Goal: Task Accomplishment & Management: Use online tool/utility

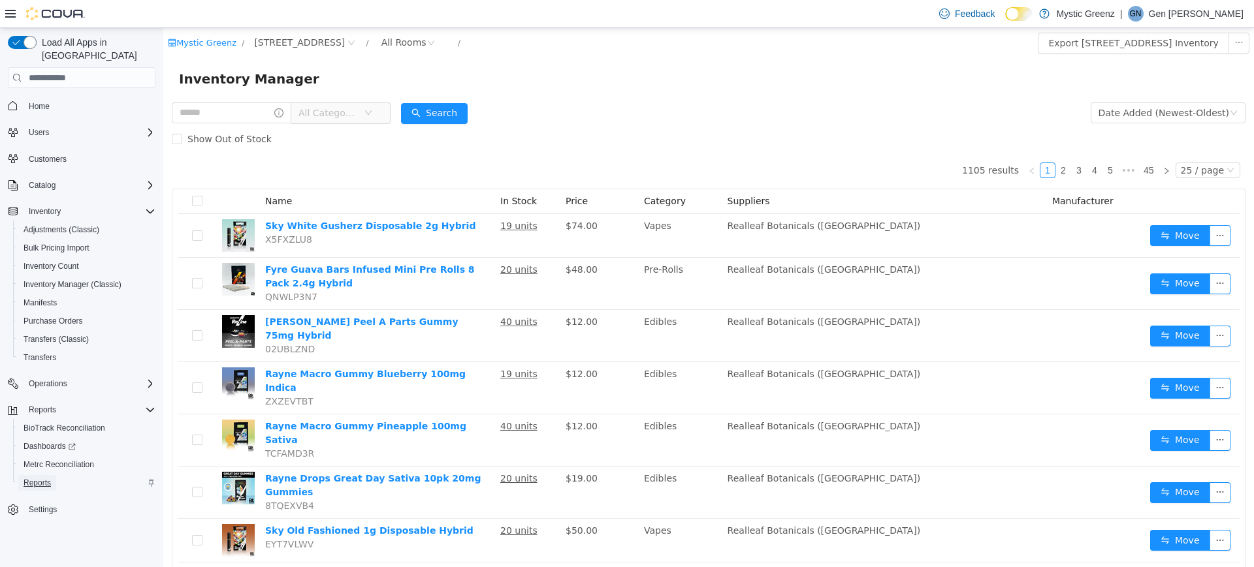
click at [37, 478] on span "Reports" at bounding box center [37, 483] width 27 height 10
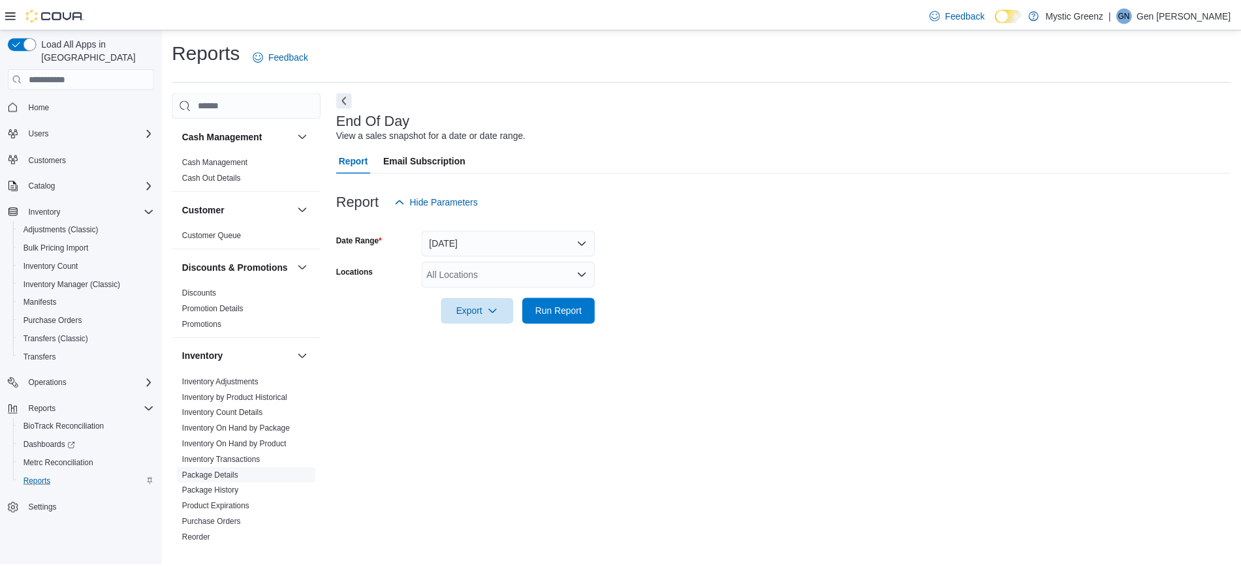
scroll to position [67, 0]
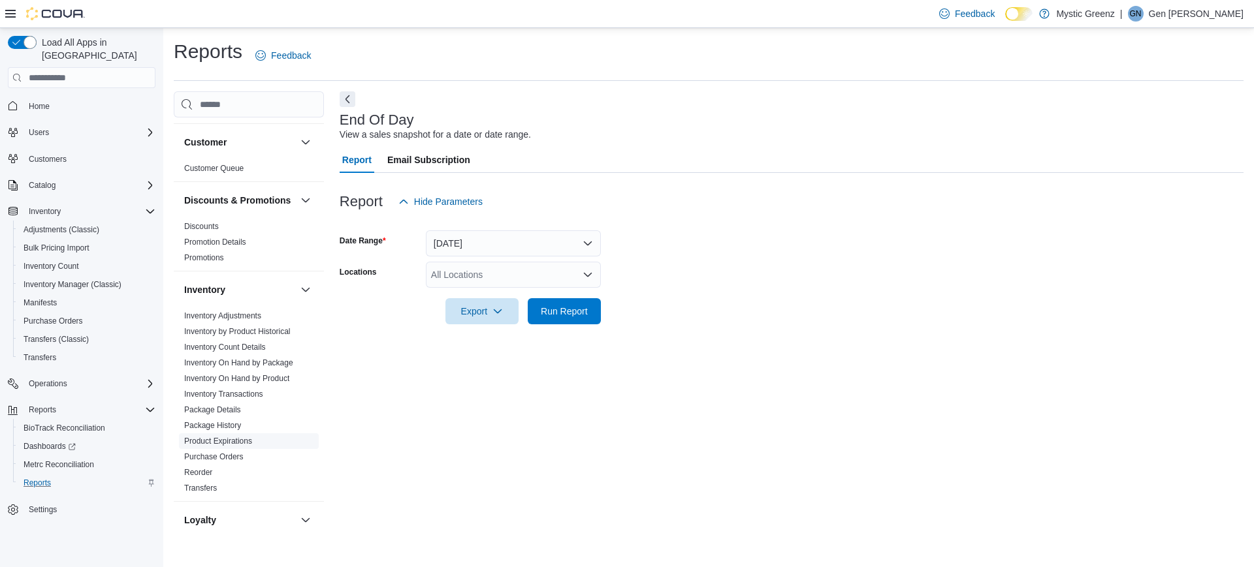
click at [243, 446] on link "Product Expirations" at bounding box center [218, 441] width 68 height 9
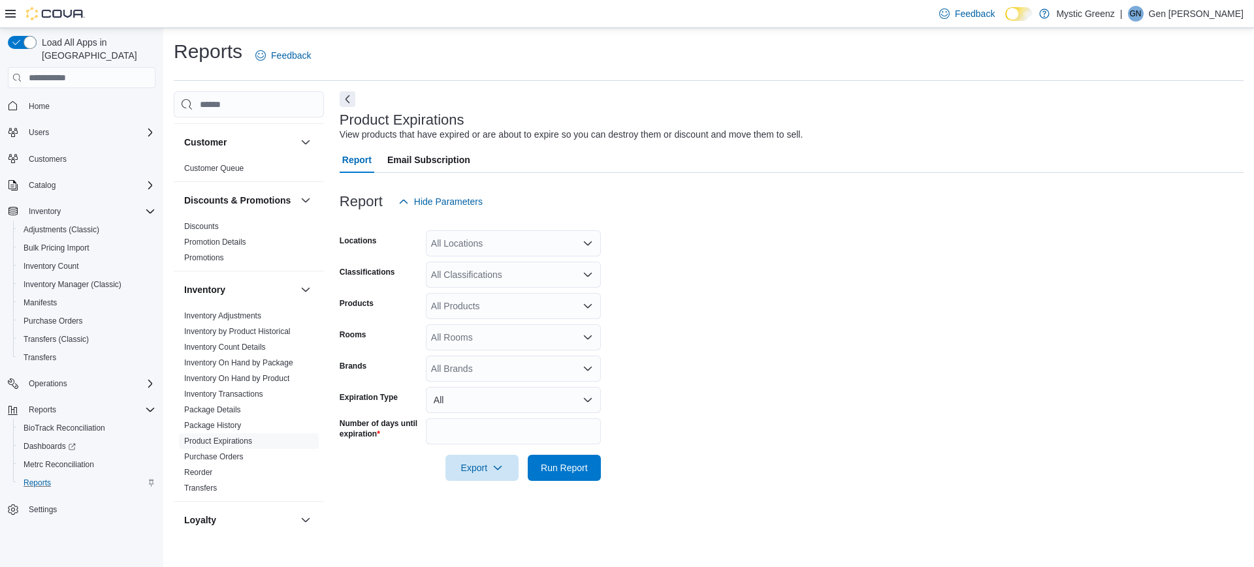
click at [496, 245] on div "All Locations" at bounding box center [513, 243] width 175 height 26
click at [507, 321] on span "[STREET_ADDRESS]" at bounding box center [499, 322] width 90 height 13
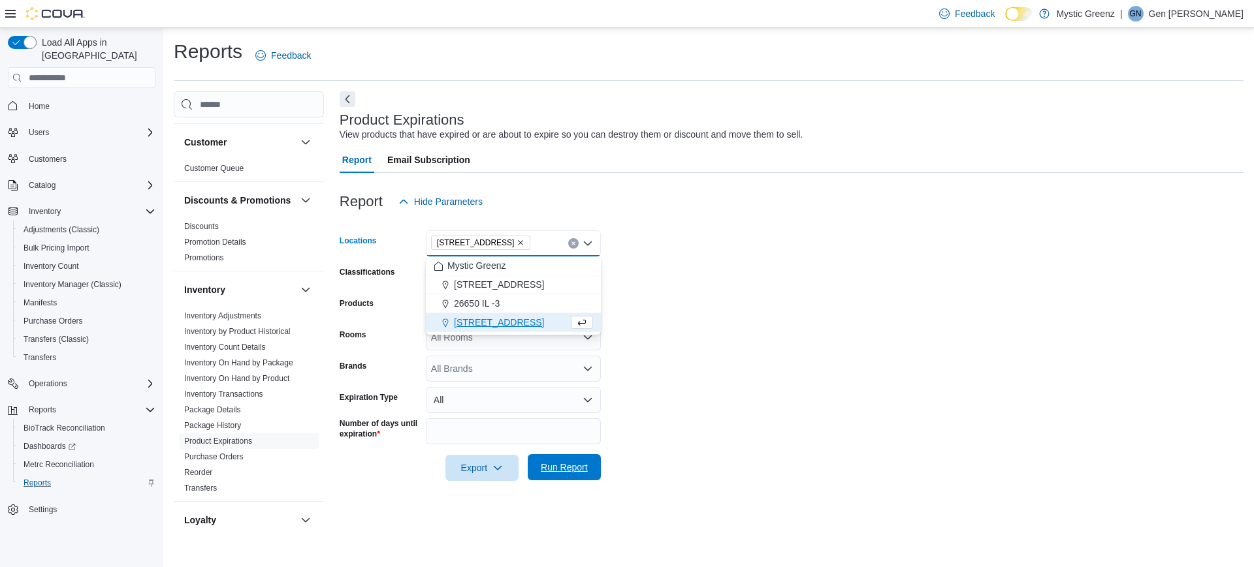
click at [576, 462] on span "Run Report" at bounding box center [564, 467] width 47 height 13
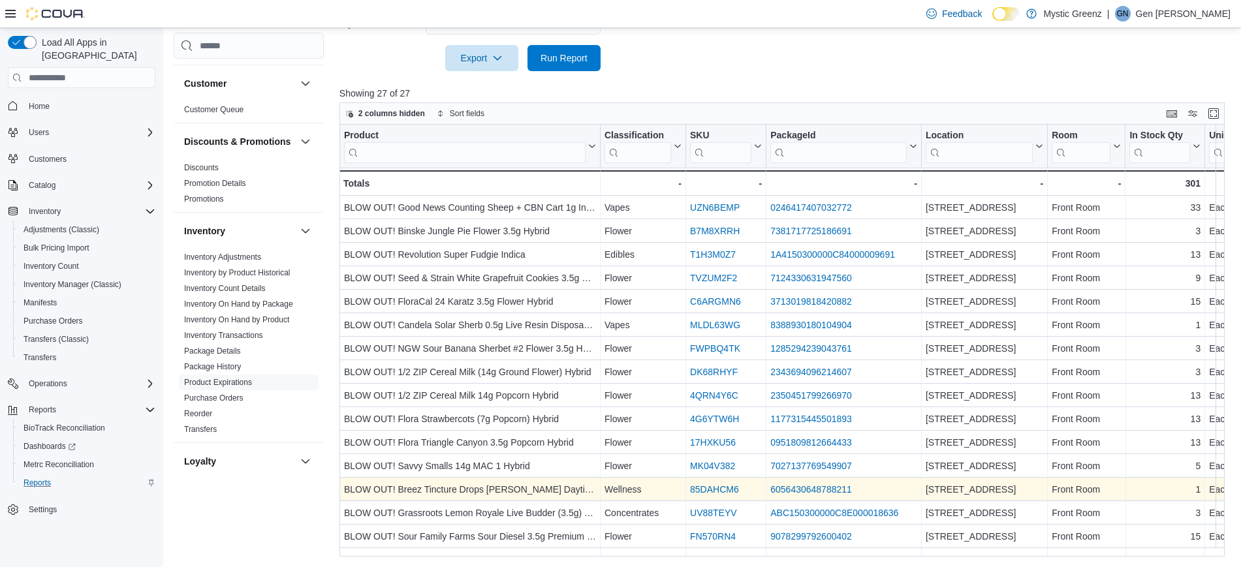
click at [882, 494] on div "6056430648788211" at bounding box center [843, 490] width 147 height 16
